Goal: Share content

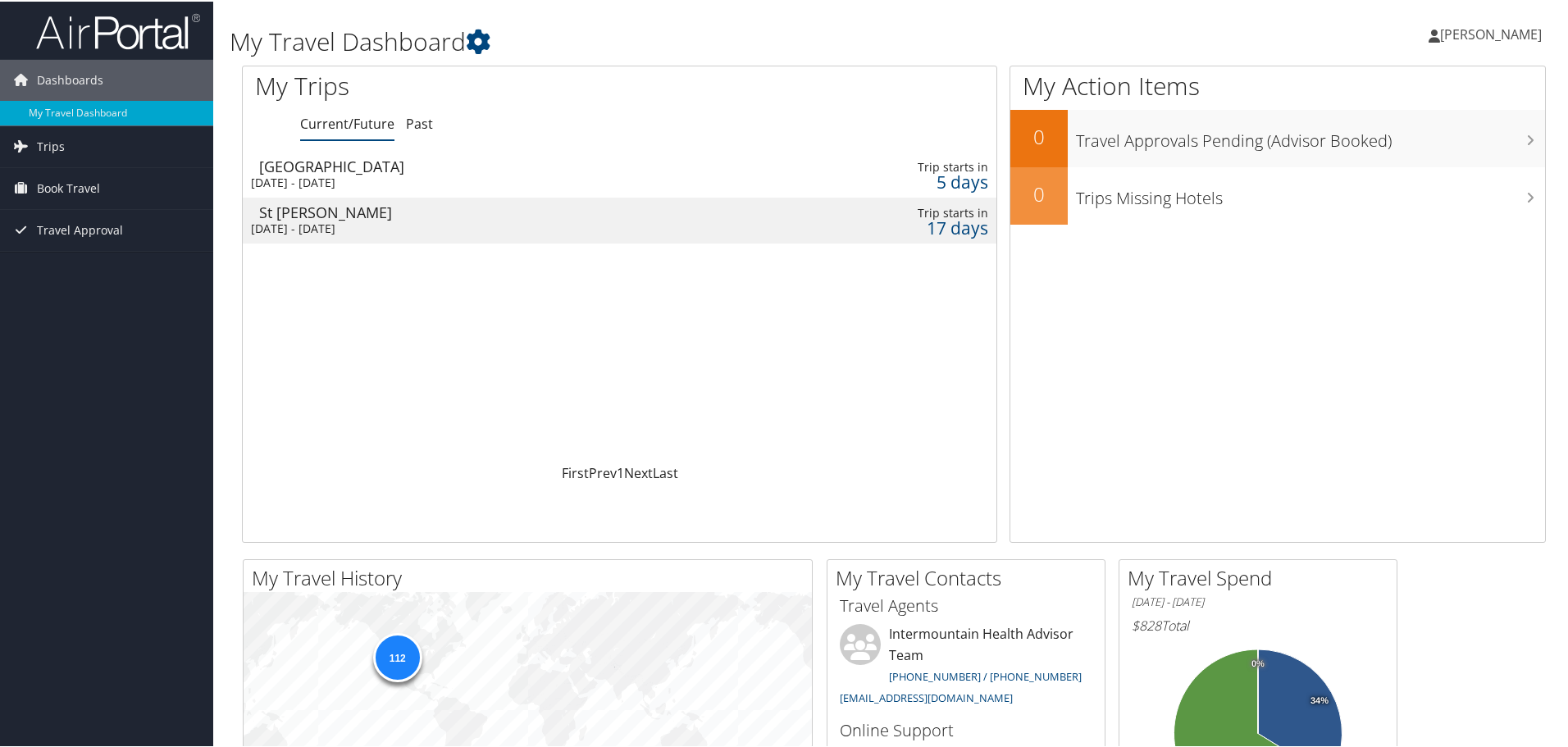
click at [398, 179] on div "[DATE] - [DATE]" at bounding box center [491, 181] width 481 height 15
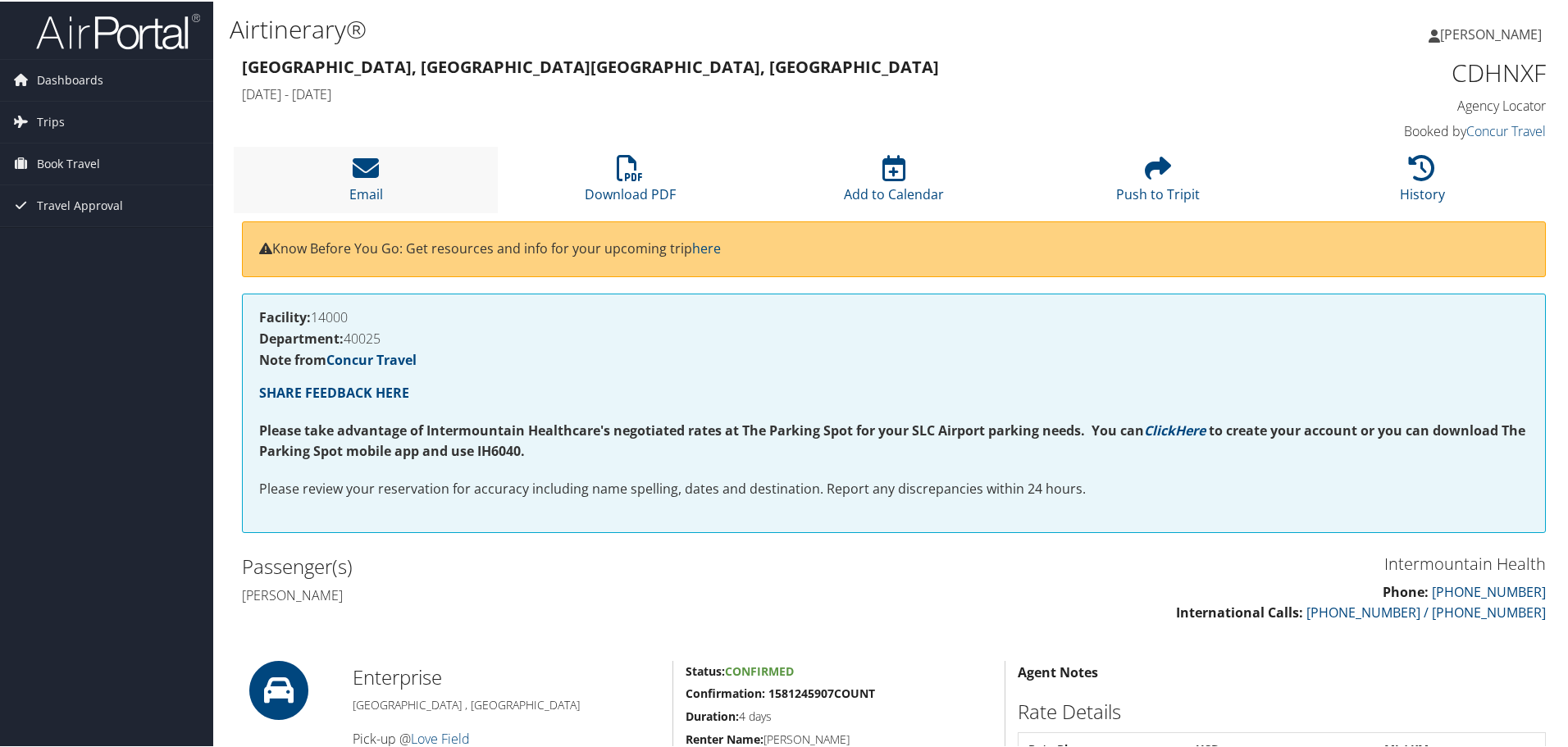
click at [354, 180] on li "Email" at bounding box center [365, 178] width 264 height 66
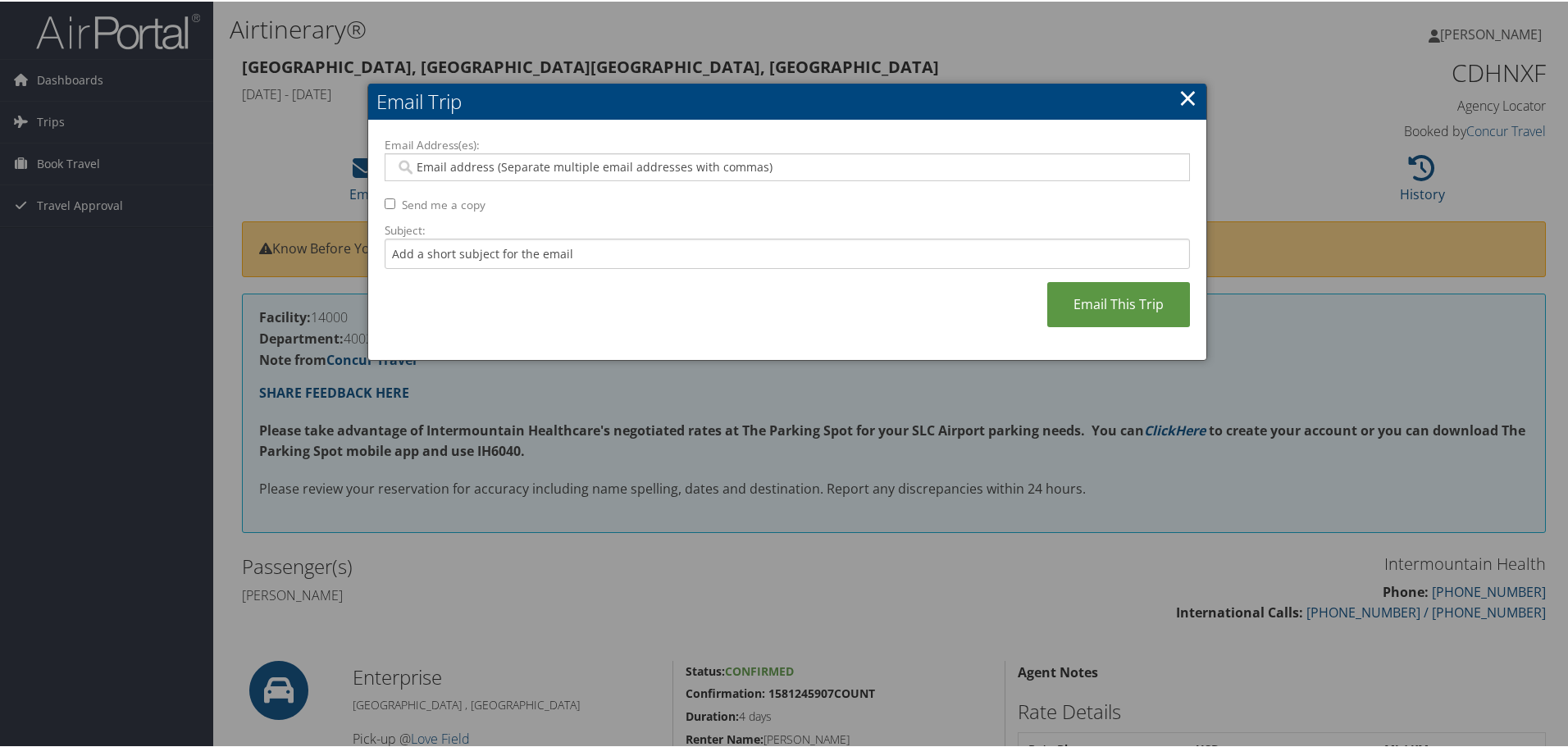
click at [468, 167] on input "Email Address(es):" at bounding box center [787, 165] width 784 height 16
type input "ridenthewave@gmail.com"
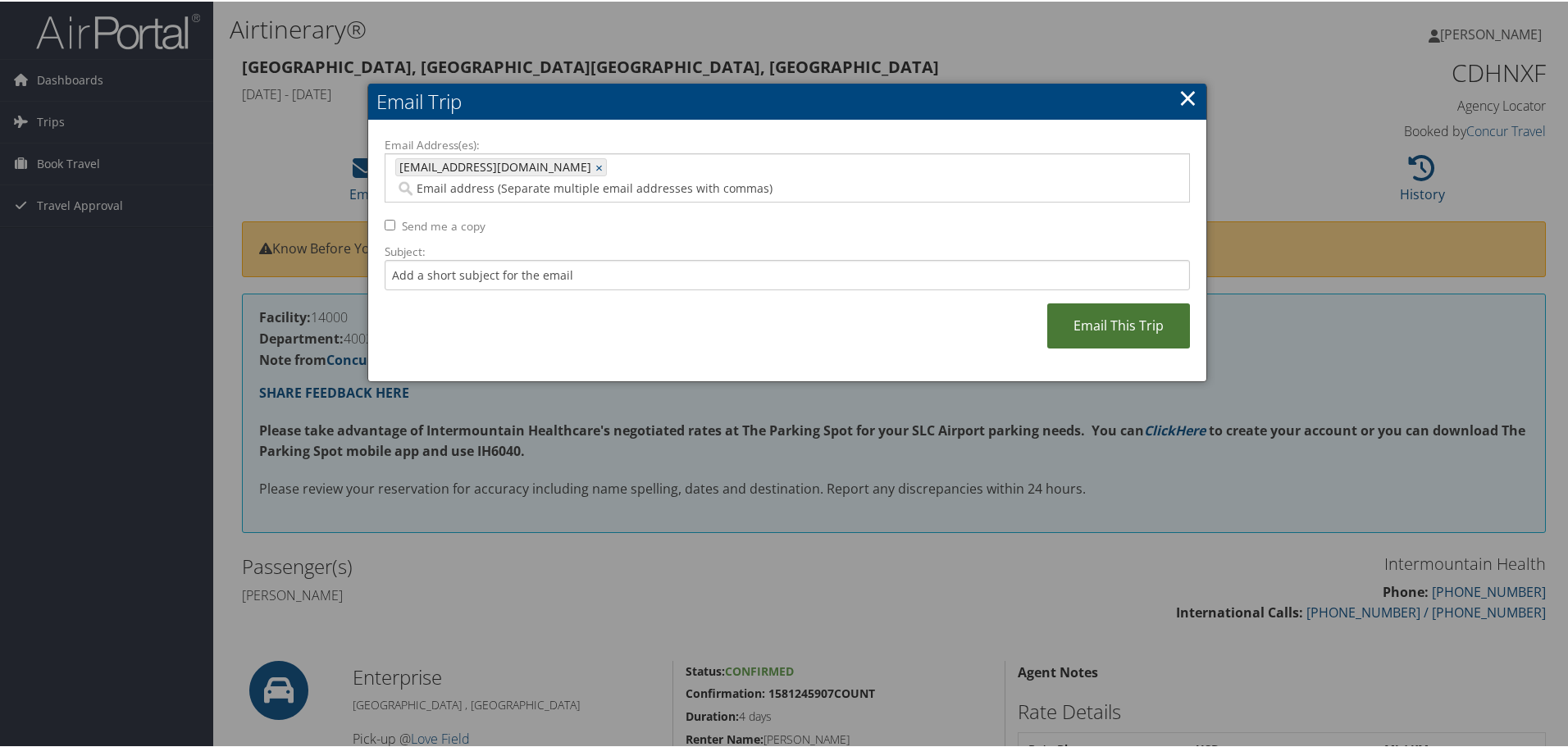
click at [1122, 312] on link "Email This Trip" at bounding box center [1118, 324] width 142 height 46
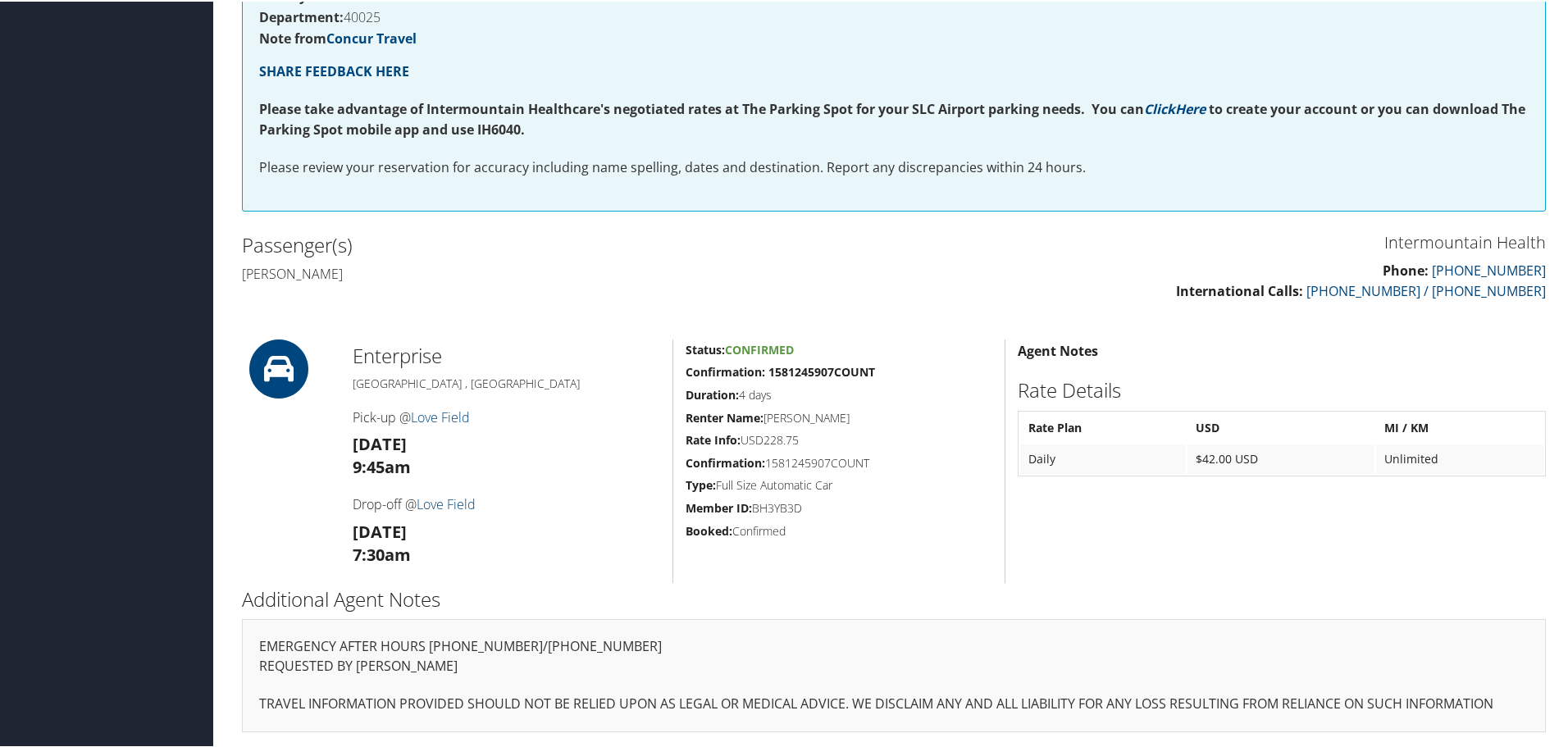
scroll to position [321, 0]
